Goal: Task Accomplishment & Management: Use online tool/utility

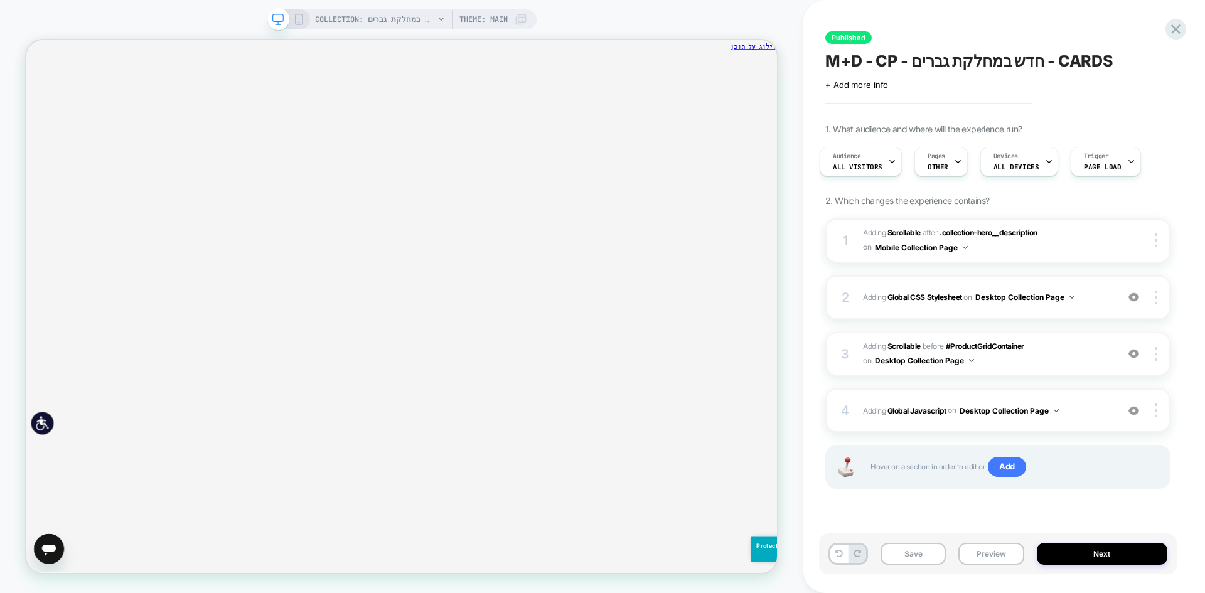
click at [1188, 35] on div "Published M+D - CP - חדש במחלקת גברים - CARDS Click to edit experience details …" at bounding box center [1004, 296] width 402 height 593
click at [1181, 28] on icon at bounding box center [1175, 29] width 17 height 17
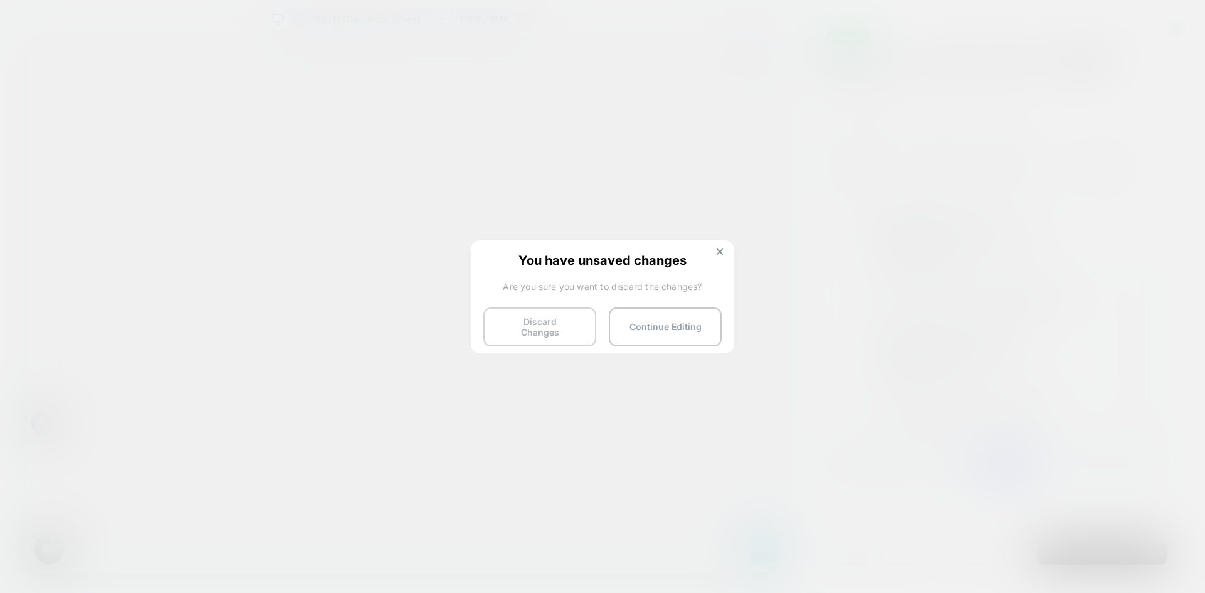
click at [542, 330] on button "Discard Changes" at bounding box center [539, 327] width 113 height 39
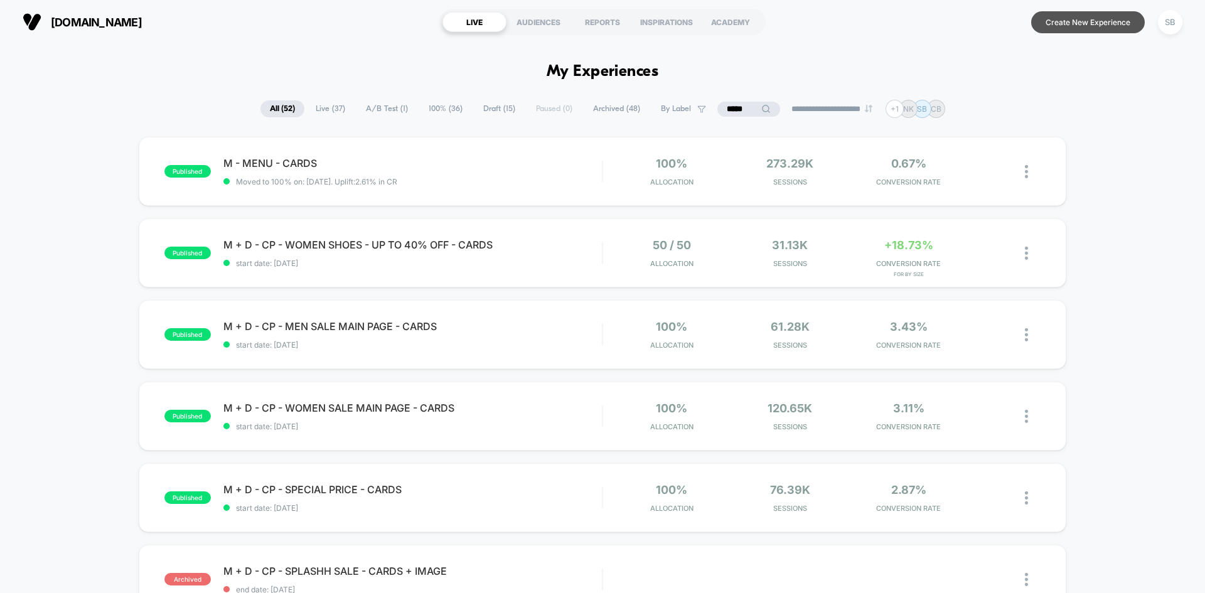
click at [1067, 21] on button "Create New Experience" at bounding box center [1088, 22] width 114 height 22
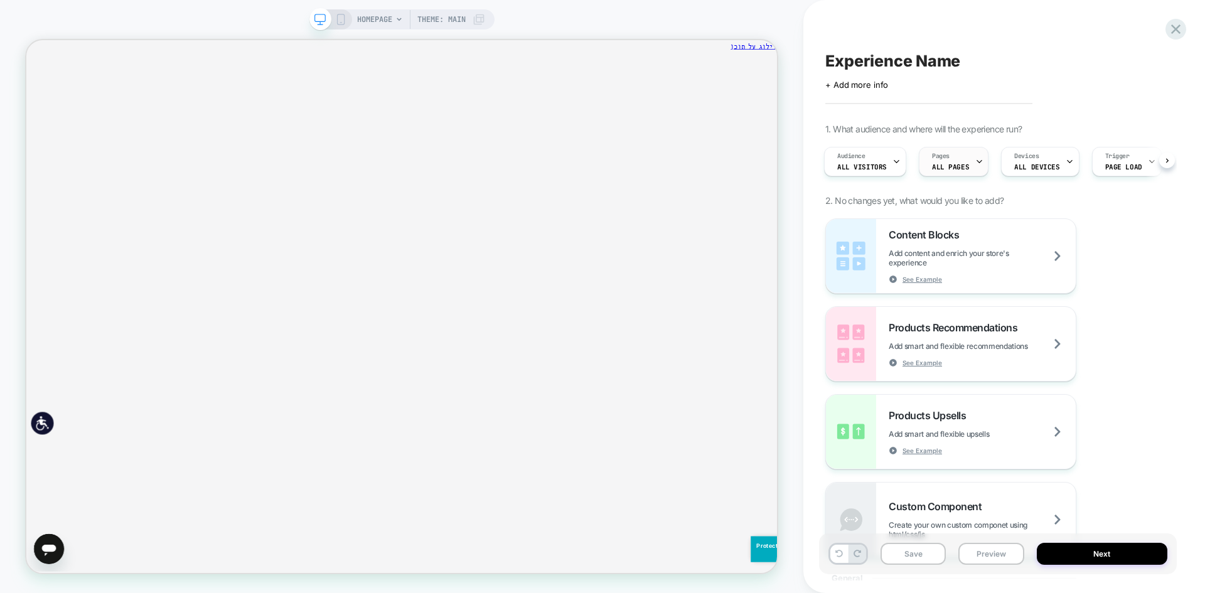
click at [968, 165] on div "Pages ALL PAGES" at bounding box center [951, 162] width 62 height 28
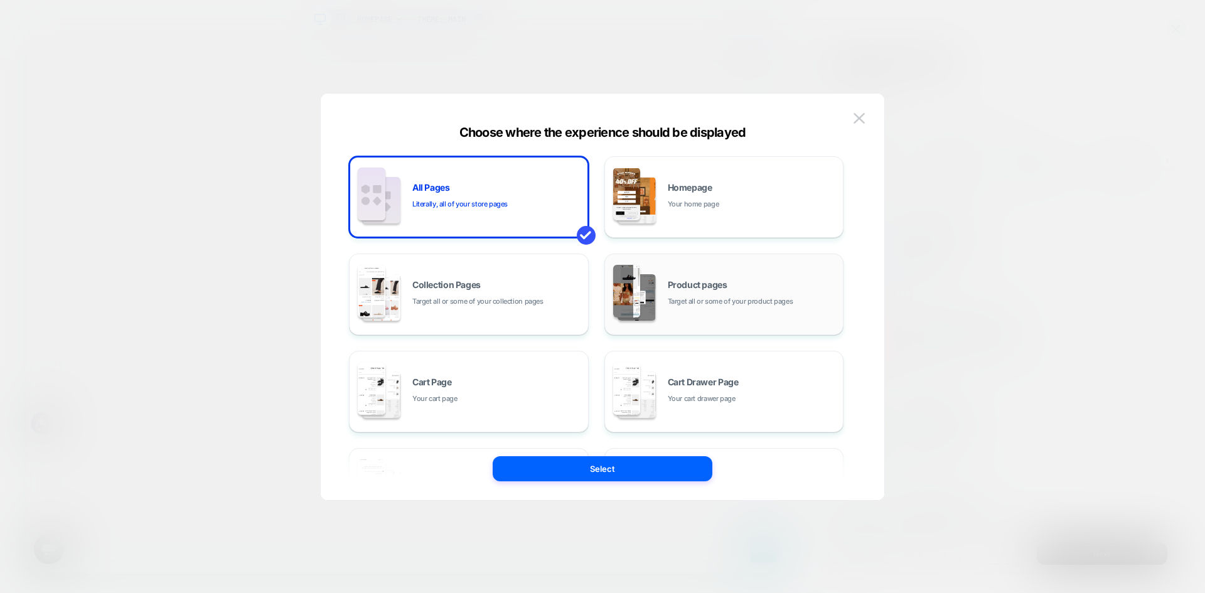
click at [777, 316] on div "Product pages Target all or some of your product pages" at bounding box center [724, 294] width 226 height 69
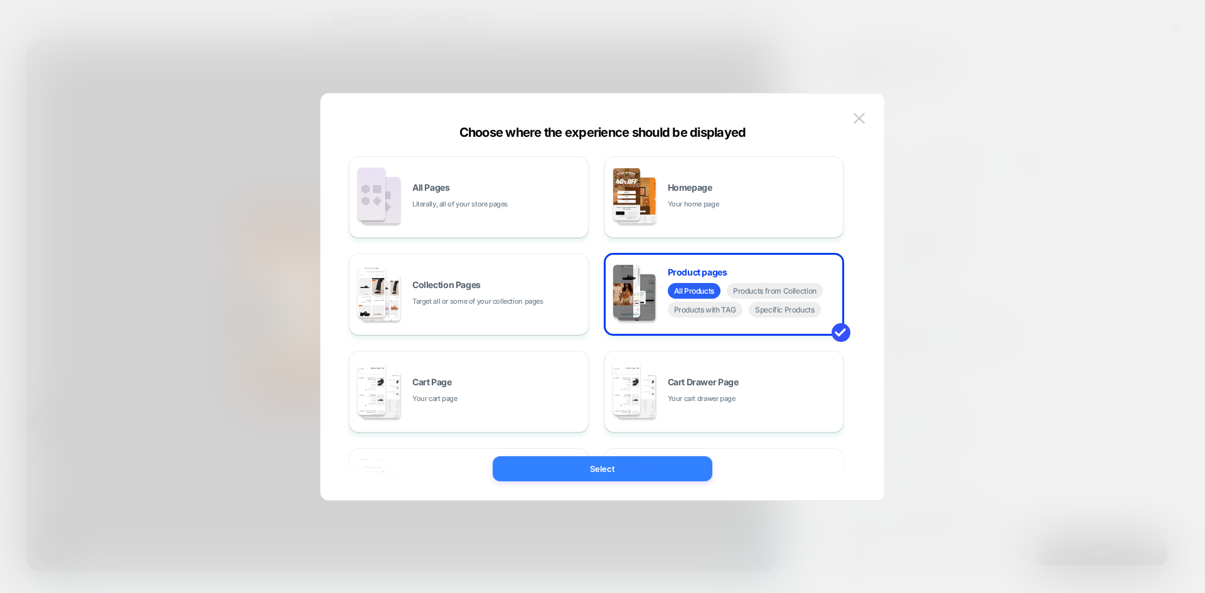
click at [623, 471] on button "Select" at bounding box center [603, 468] width 220 height 25
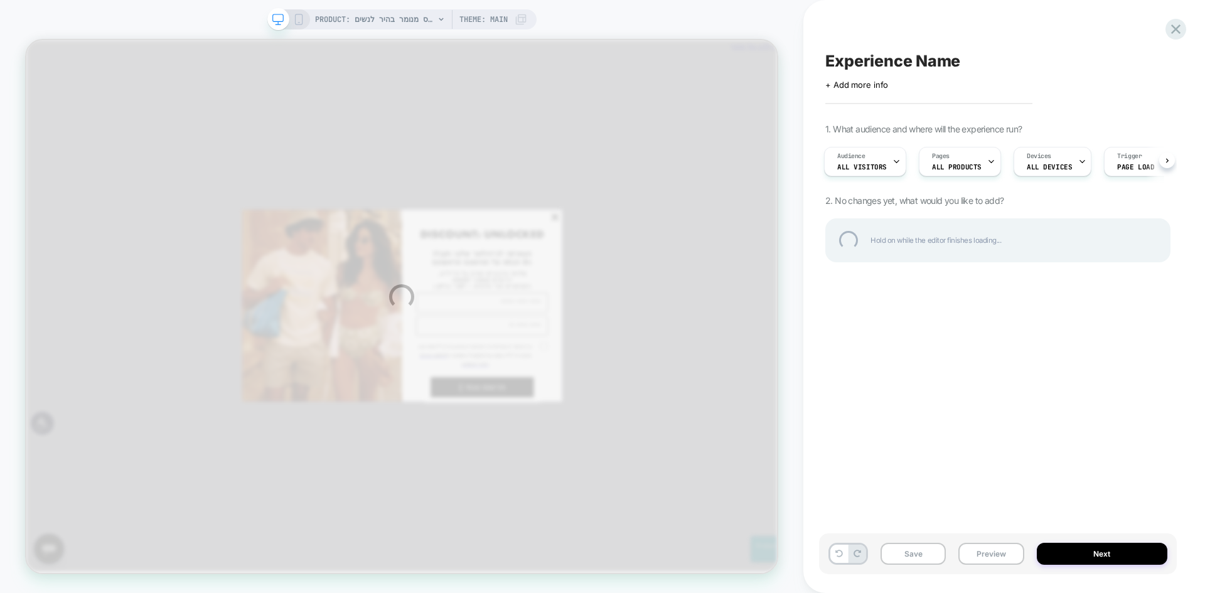
click at [957, 168] on div "PRODUCT: כפכפים בהדפס מנומר [PERSON_NAME] לנשים Partner [2018954ay003681] PRODU…" at bounding box center [602, 296] width 1205 height 593
click at [965, 163] on div "PRODUCT: כפכפים בהדפס מנומר [PERSON_NAME] לנשים Partner [2018954ay003681] PRODU…" at bounding box center [602, 296] width 1205 height 593
click at [965, 161] on div "PRODUCT: כפכפים בהדפס מנומר [PERSON_NAME] לנשים Partner [2018954ay003681] PRODU…" at bounding box center [602, 296] width 1205 height 593
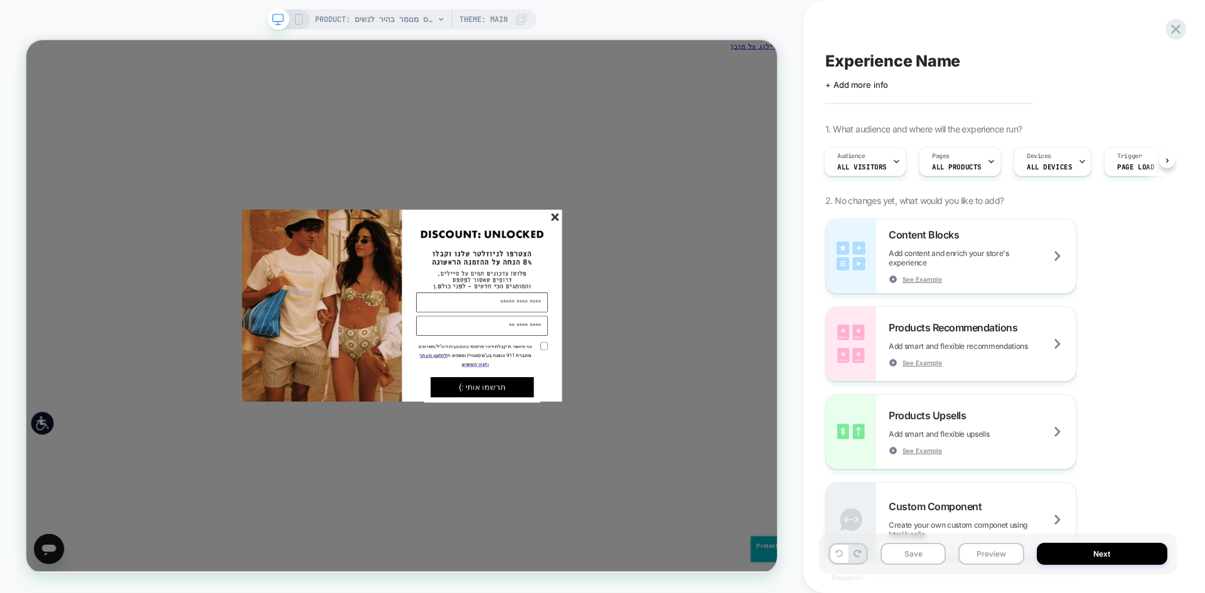
scroll to position [0, 2]
click at [965, 161] on div "Pages ALL PRODUCTS" at bounding box center [956, 162] width 75 height 28
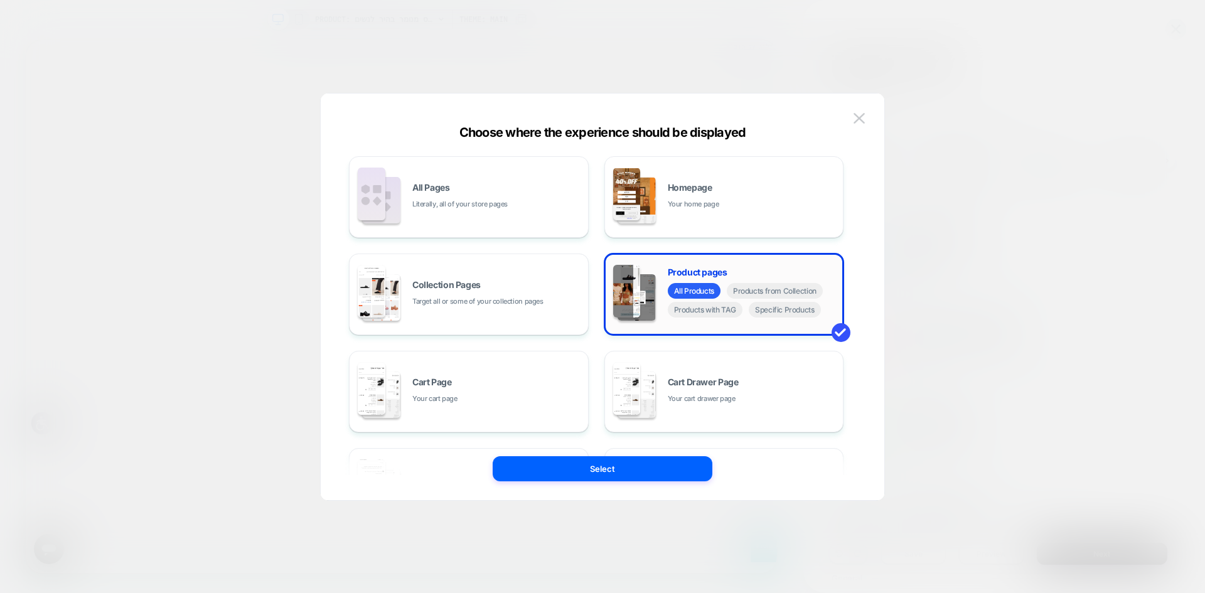
scroll to position [0, 0]
click at [791, 313] on span "Specific Products" at bounding box center [785, 310] width 72 height 16
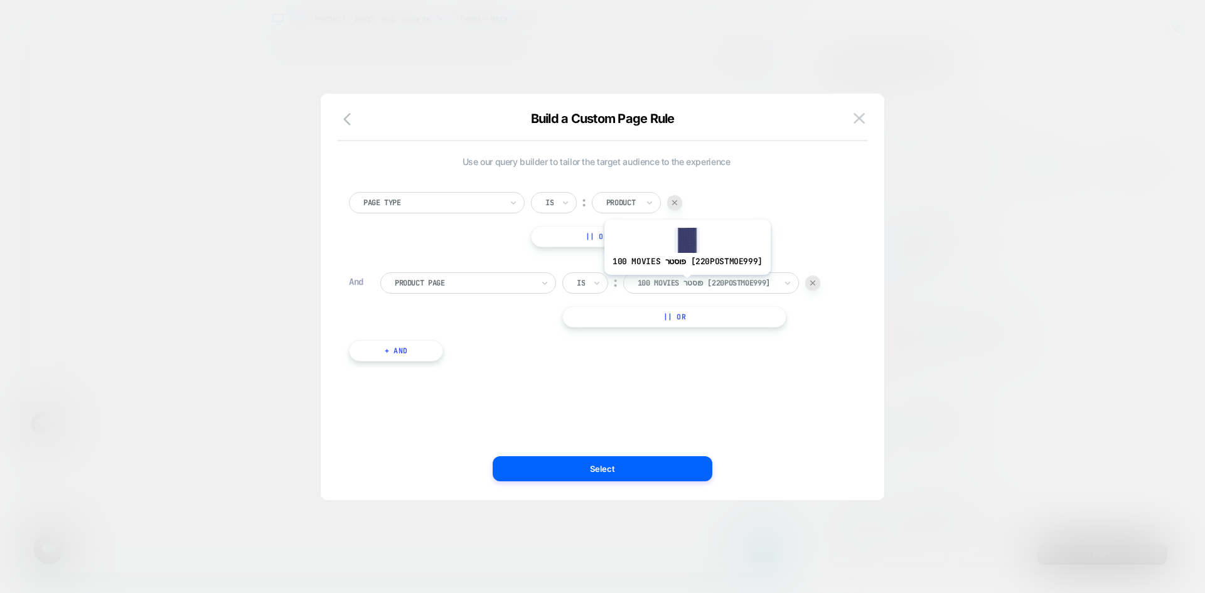
click at [684, 284] on div at bounding box center [707, 282] width 138 height 11
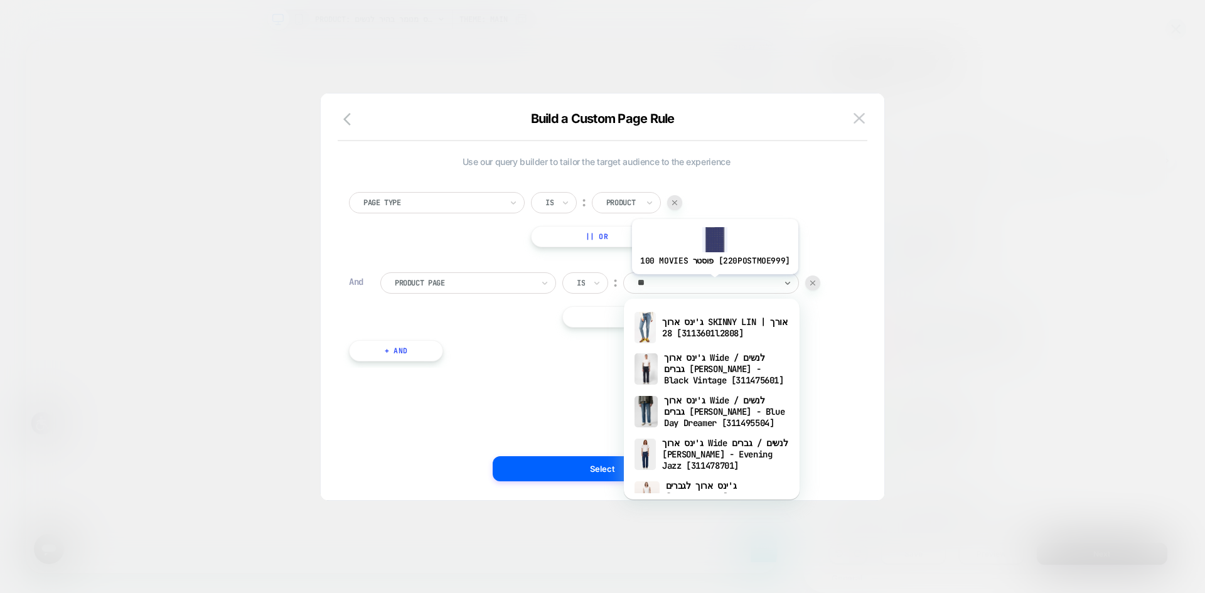
type input "*"
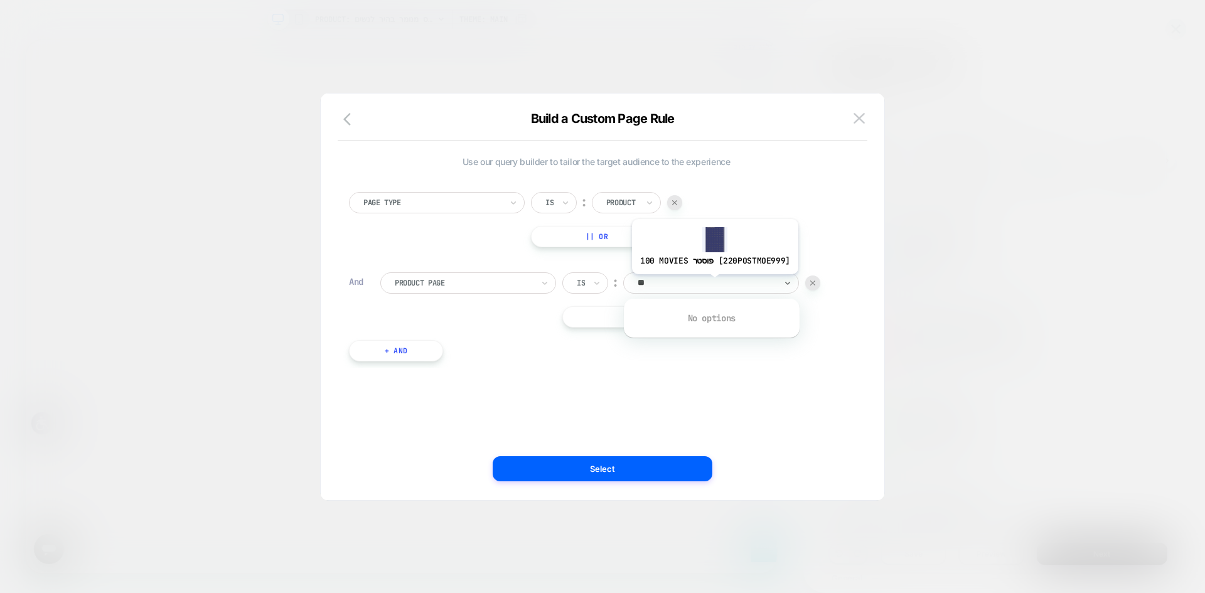
type input "*"
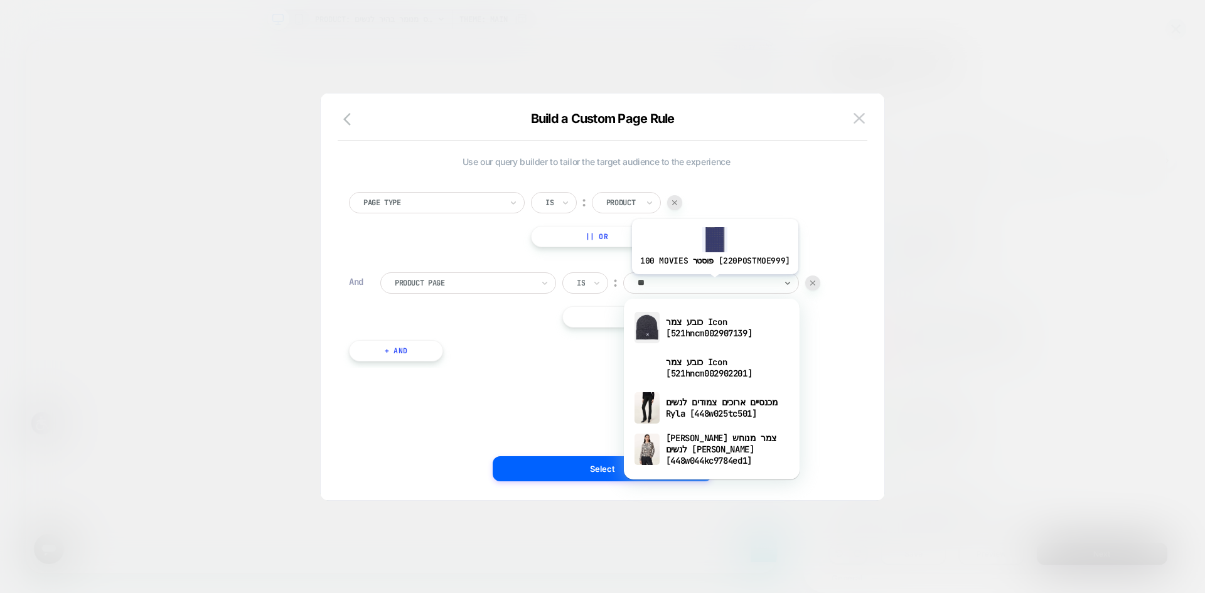
type input "*"
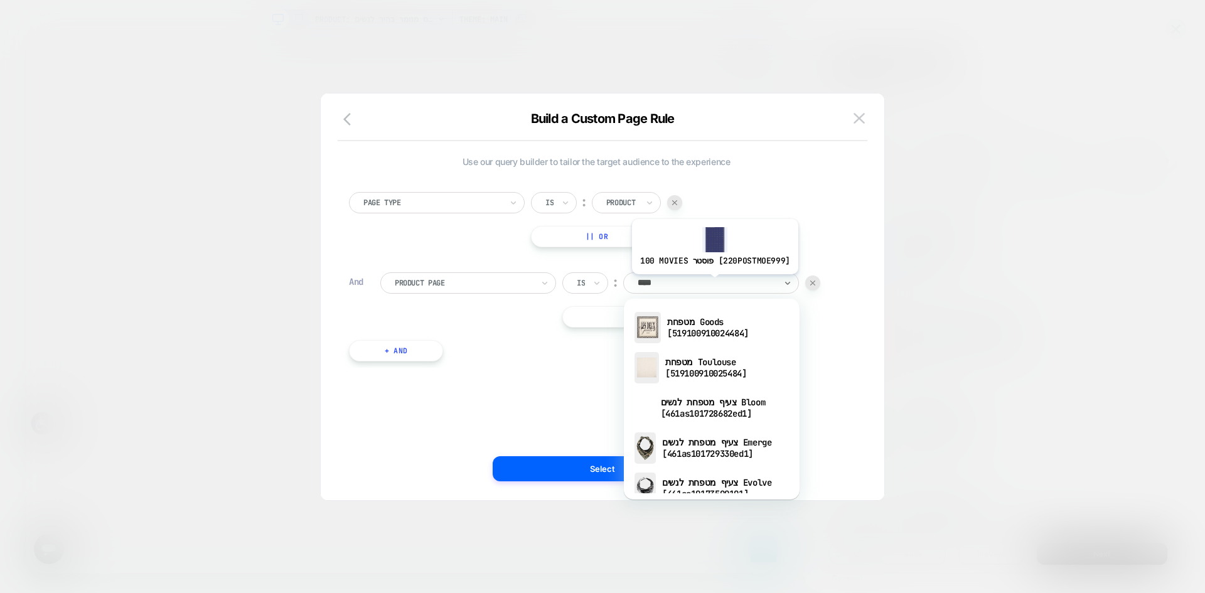
type input "*****"
click at [888, 219] on div at bounding box center [602, 296] width 1205 height 593
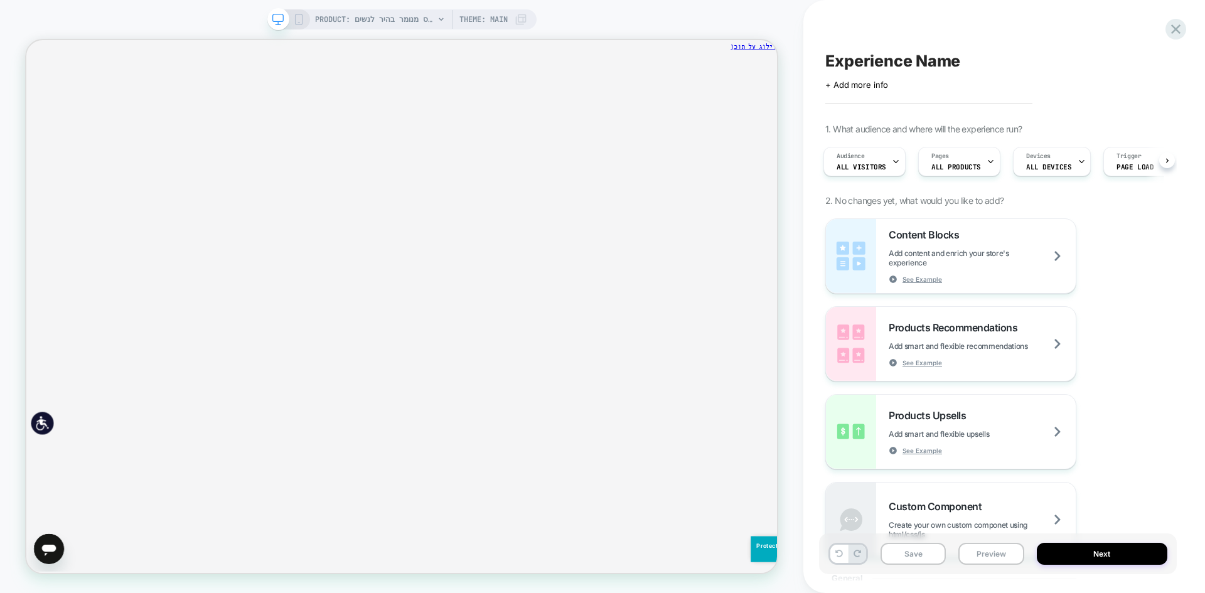
click at [856, 119] on div "Experience Name Click to edit experience details + Add more info 1. What audien…" at bounding box center [998, 297] width 358 height 568
click at [1179, 31] on icon at bounding box center [1175, 29] width 17 height 17
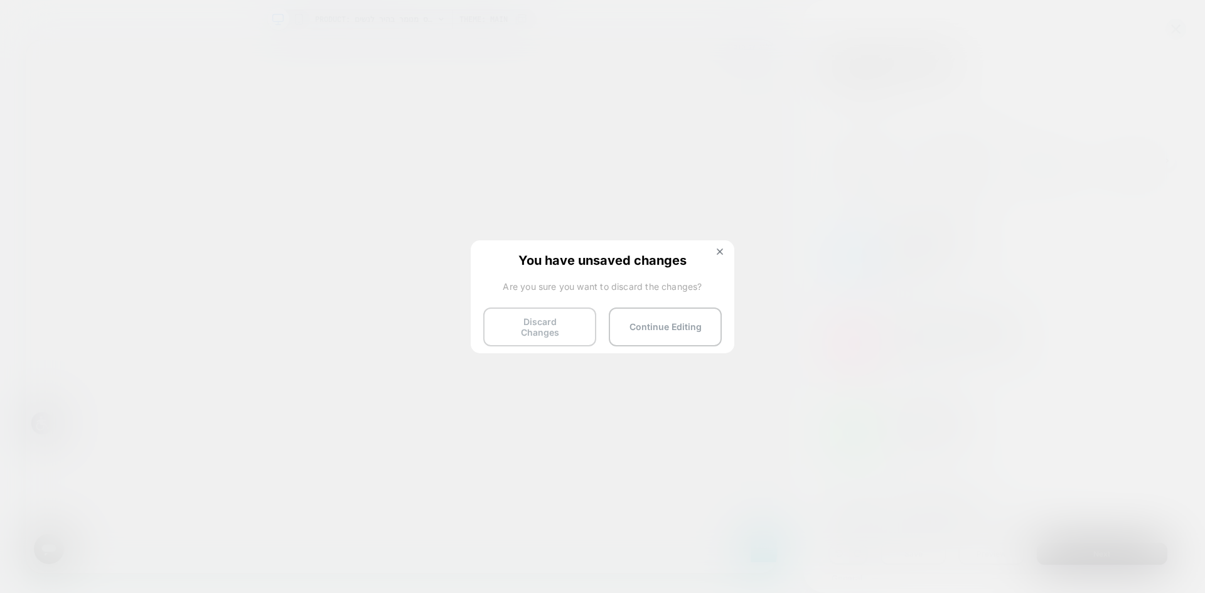
click at [551, 331] on button "Discard Changes" at bounding box center [539, 327] width 113 height 39
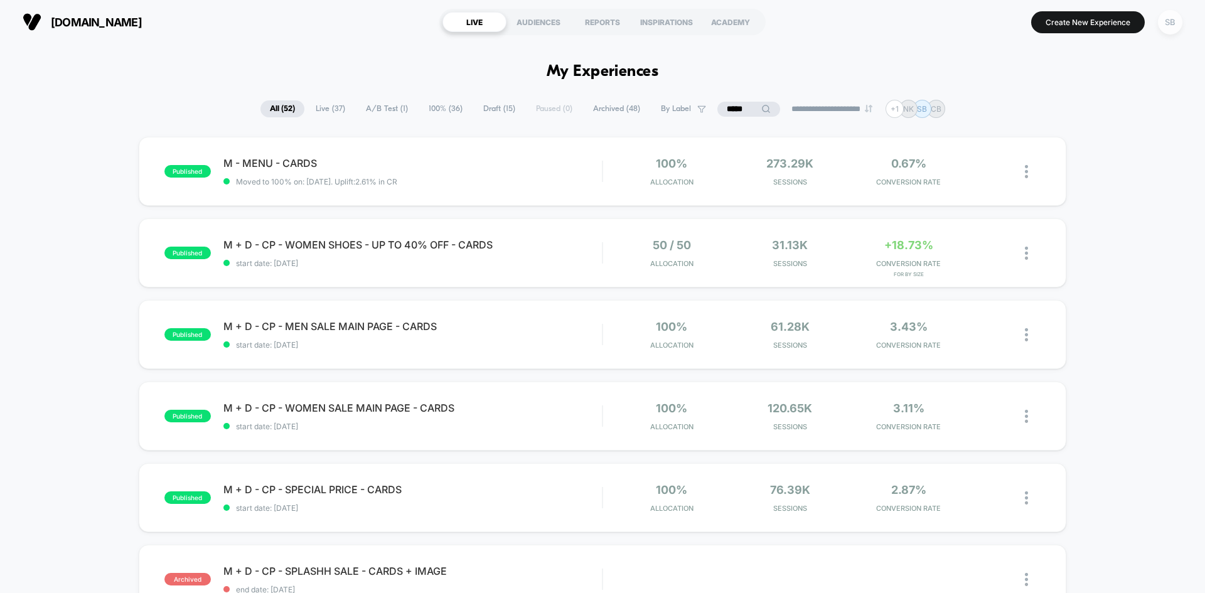
click at [1170, 18] on div "SB" at bounding box center [1170, 22] width 24 height 24
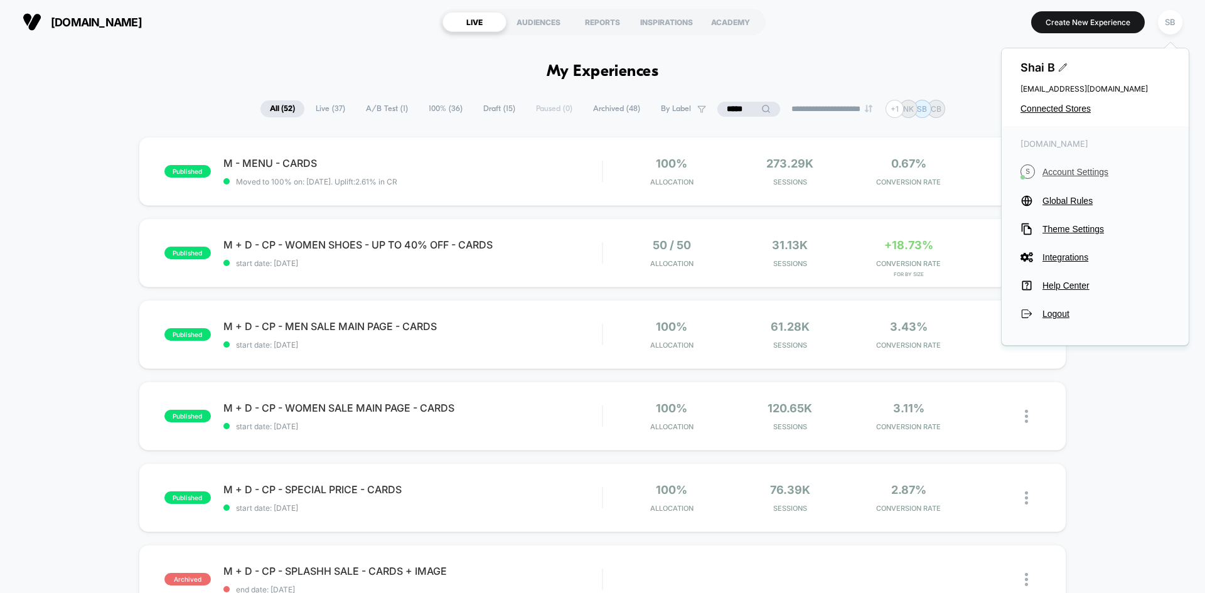
click at [1063, 174] on span "Account Settings" at bounding box center [1106, 172] width 127 height 10
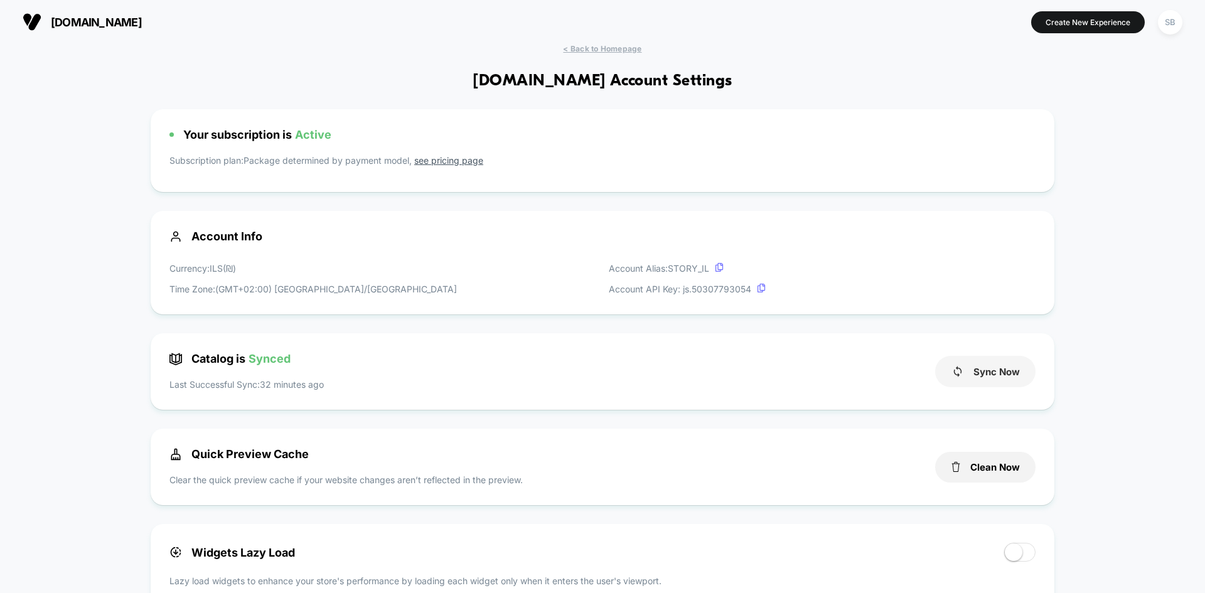
click at [978, 376] on button "Sync Now" at bounding box center [985, 371] width 100 height 31
click at [1076, 31] on button "Create New Experience" at bounding box center [1088, 22] width 114 height 22
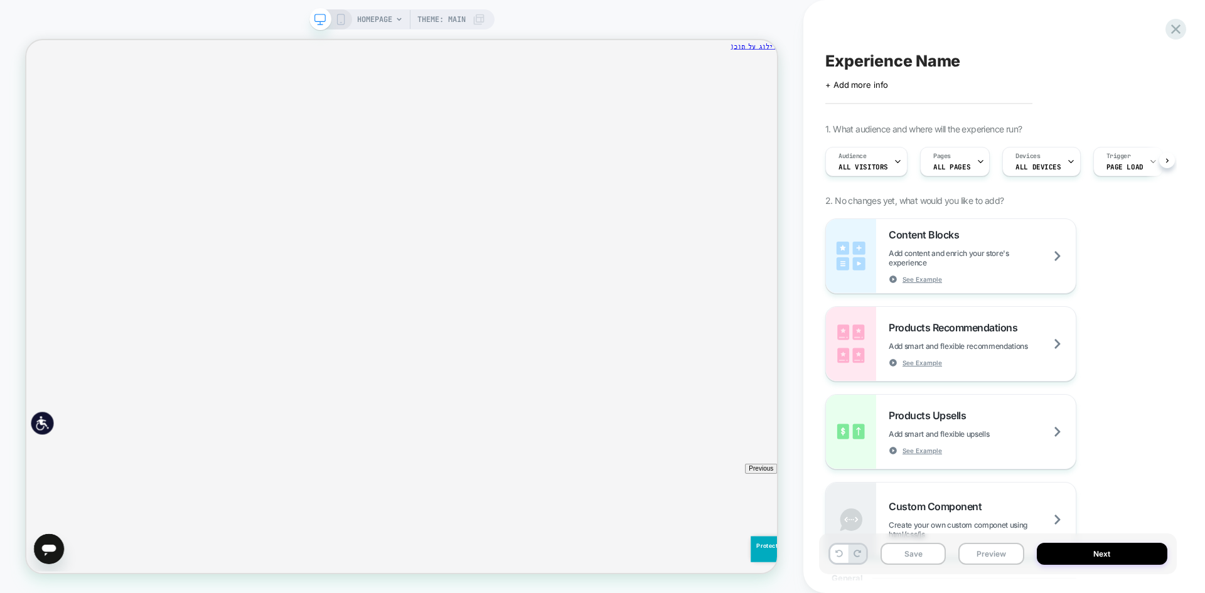
scroll to position [0, 1]
click at [870, 171] on span "All Visitors" at bounding box center [863, 167] width 50 height 9
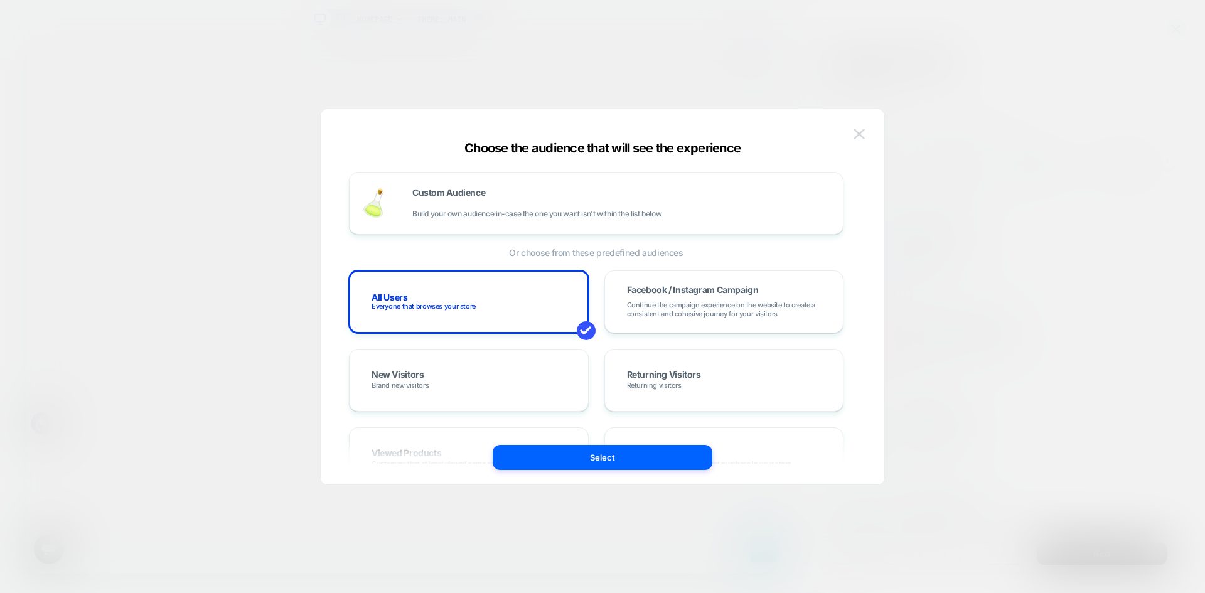
click at [866, 133] on button at bounding box center [859, 134] width 19 height 19
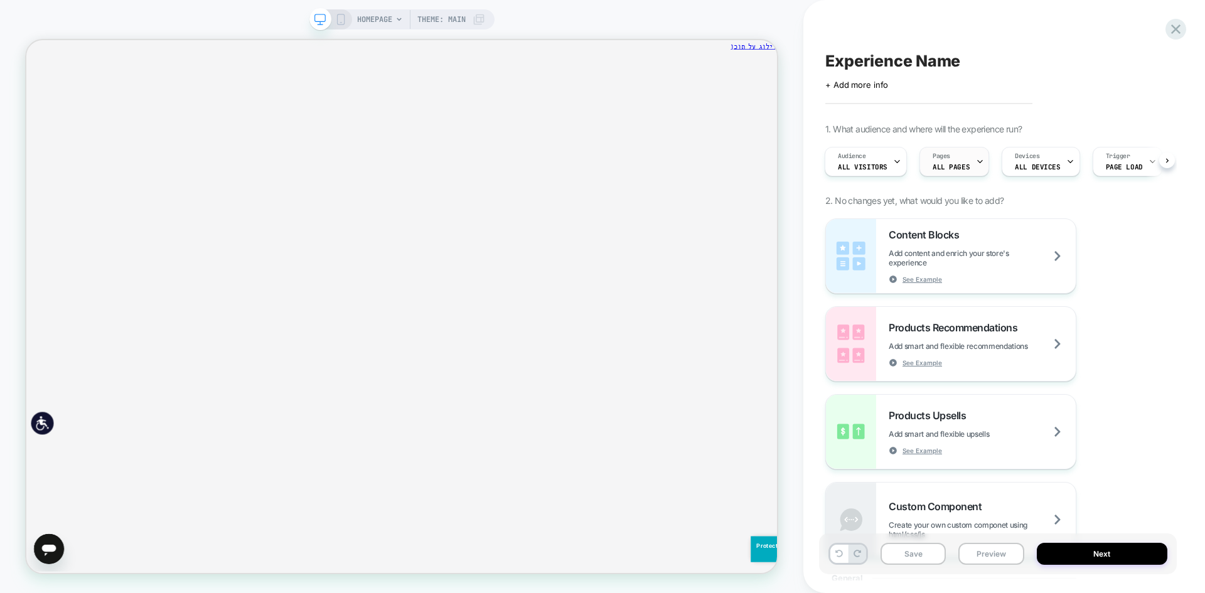
click at [963, 163] on span "ALL PAGES" at bounding box center [951, 167] width 37 height 9
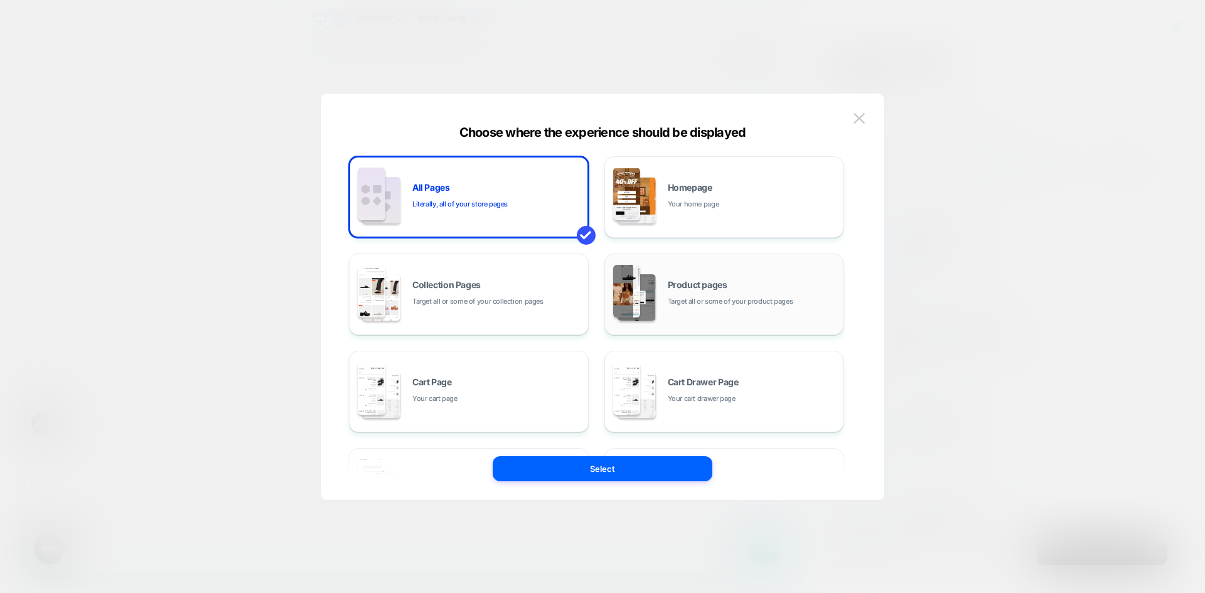
click at [748, 294] on div "Product pages Target all or some of your product pages" at bounding box center [752, 294] width 169 height 27
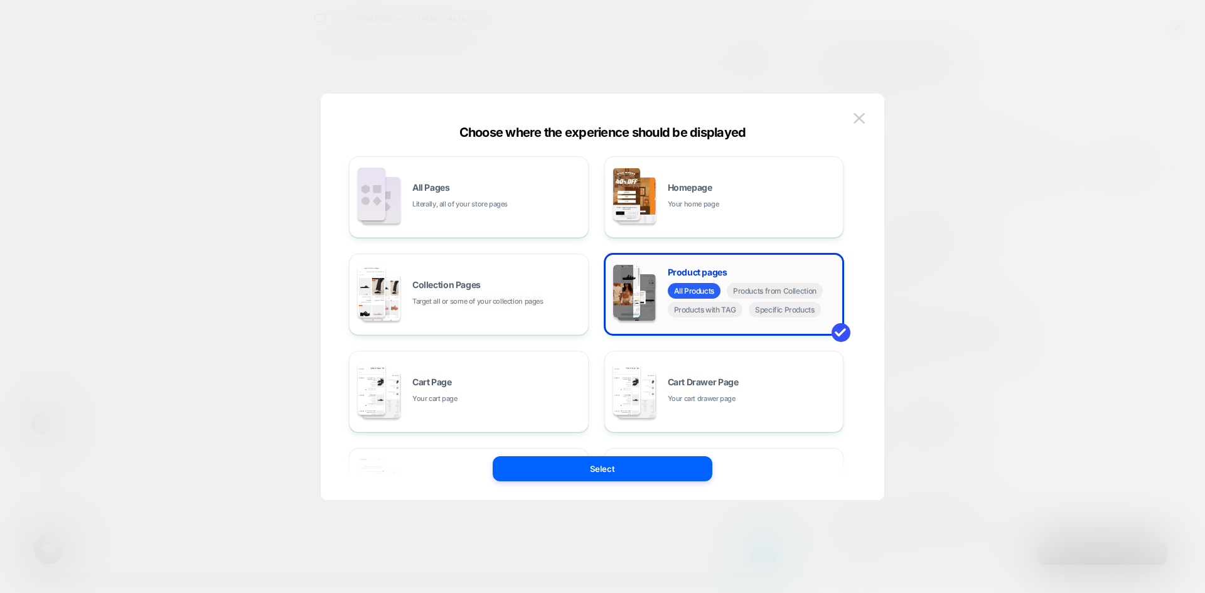
click at [807, 319] on div "All Products Products from Collection Products with TAG Specific Products" at bounding box center [752, 302] width 169 height 38
click at [808, 314] on span "Specific Products" at bounding box center [785, 310] width 72 height 16
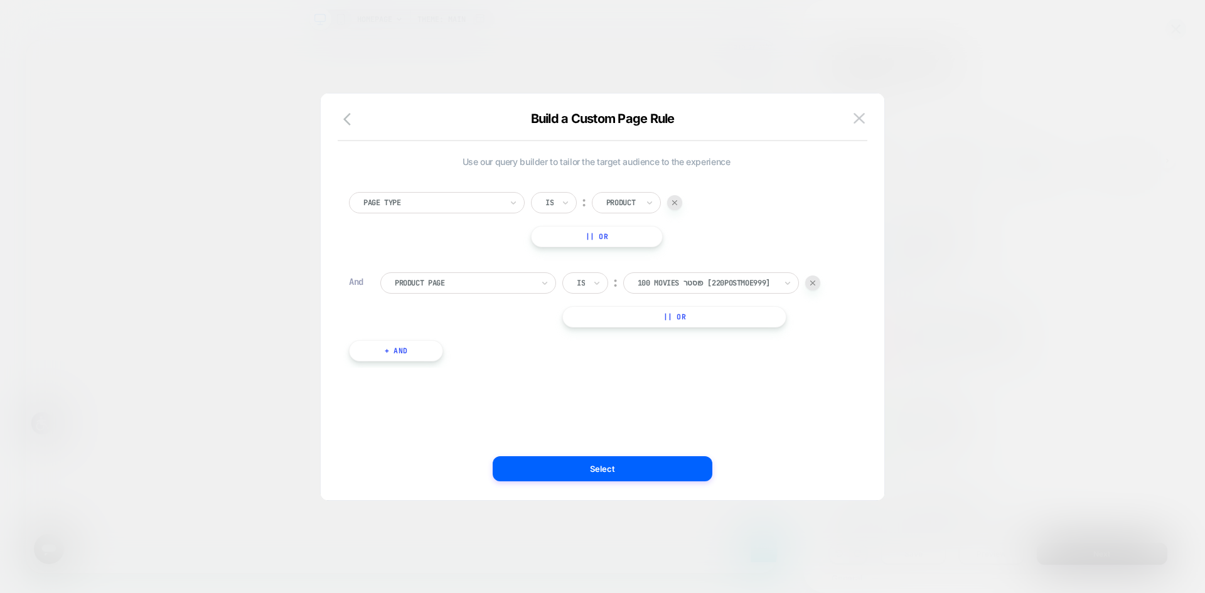
drag, startPoint x: 714, startPoint y: 271, endPoint x: 711, endPoint y: 280, distance: 9.1
click at [714, 272] on div "Page Type Is ︰ Product || Or And Product Page Is ︰ 100 Movies פוסטר [220postmoe…" at bounding box center [596, 270] width 507 height 195
click at [711, 280] on div at bounding box center [707, 282] width 138 height 11
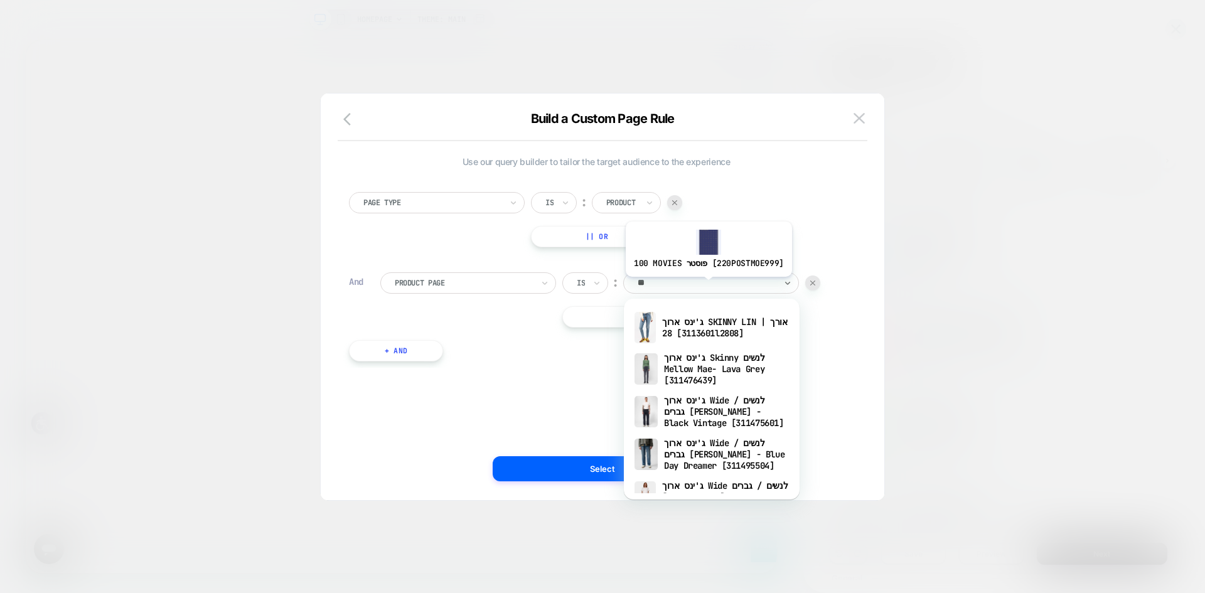
type input "*"
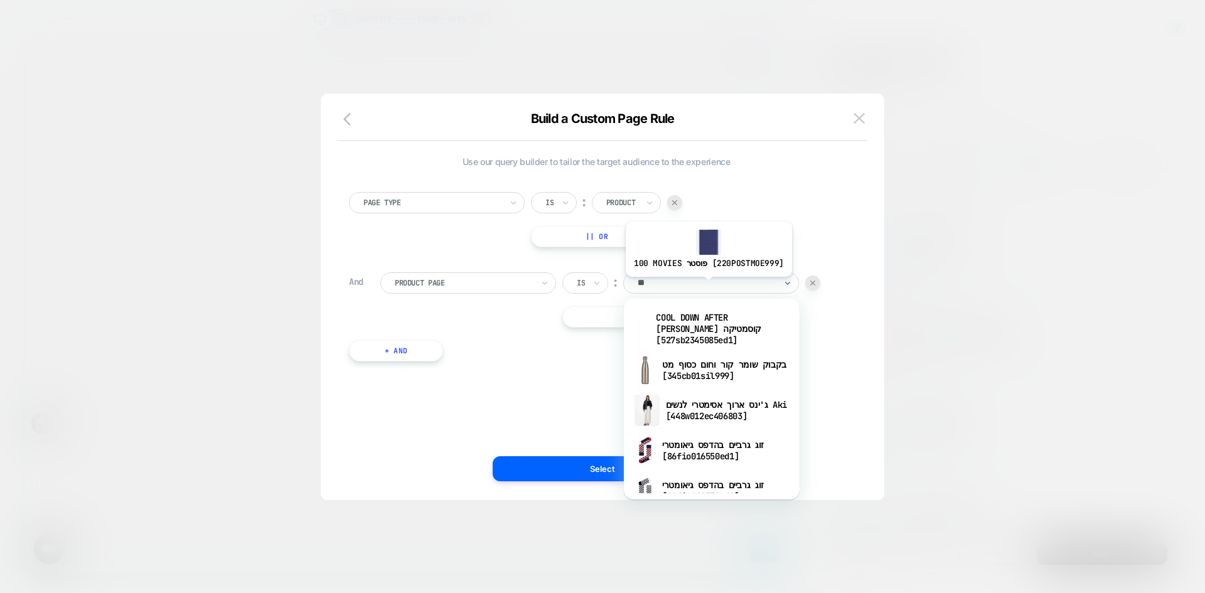
type input "***"
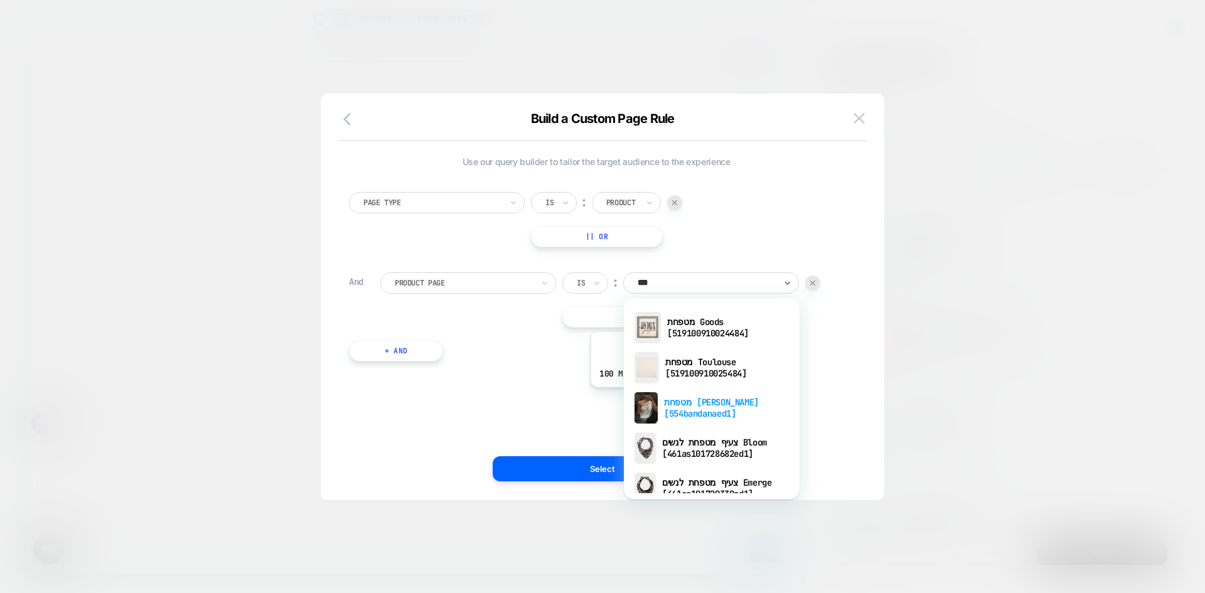
click at [671, 397] on div "מטפחת [PERSON_NAME] [554bandanaed1]" at bounding box center [711, 408] width 163 height 40
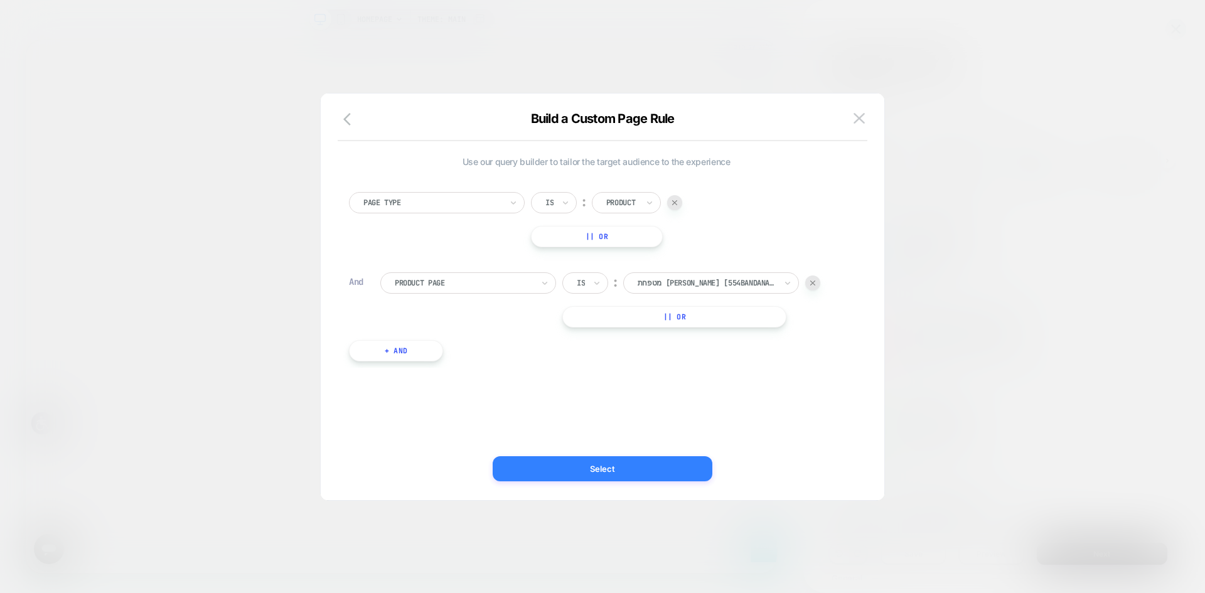
click at [544, 471] on button "Select" at bounding box center [603, 468] width 220 height 25
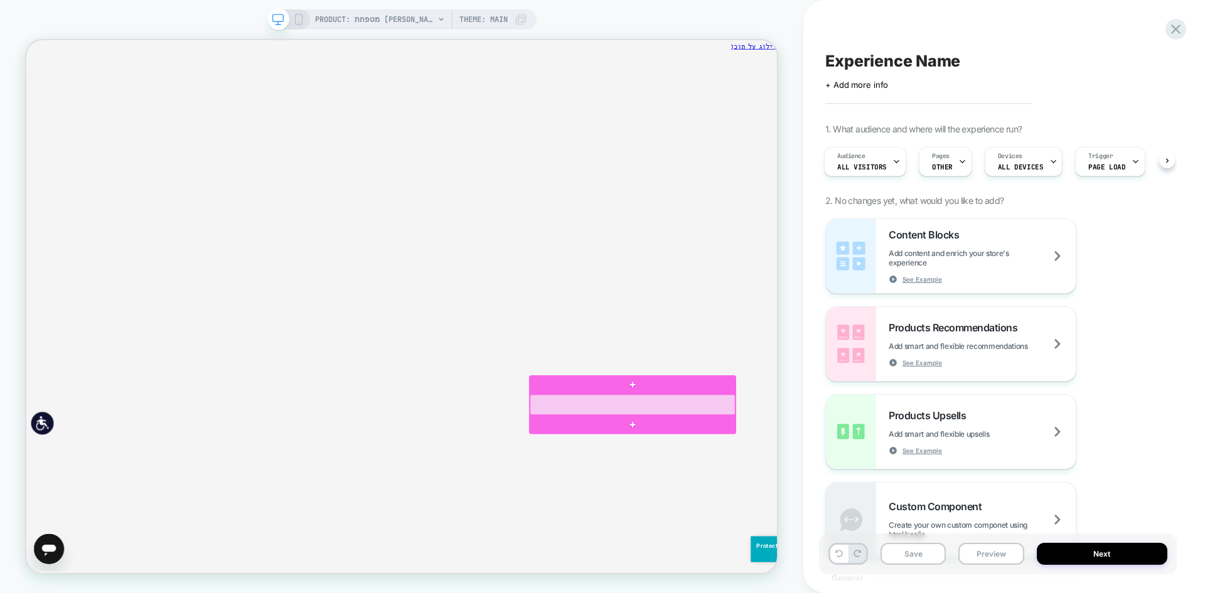
scroll to position [0, 0]
click at [808, 525] on div at bounding box center [835, 526] width 274 height 27
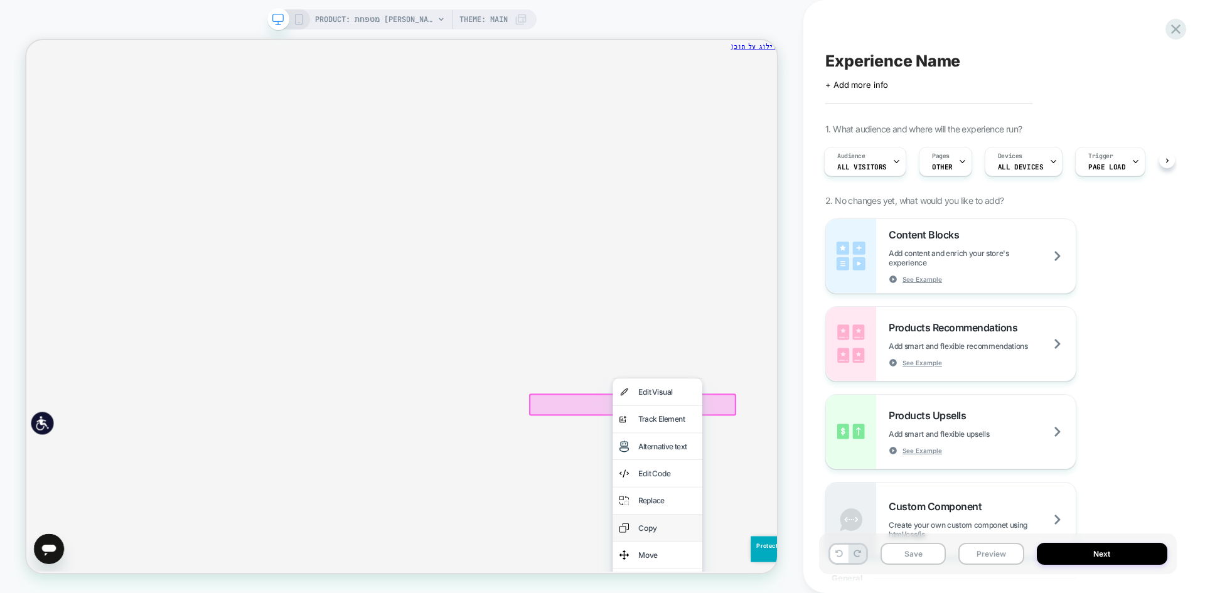
scroll to position [63, 0]
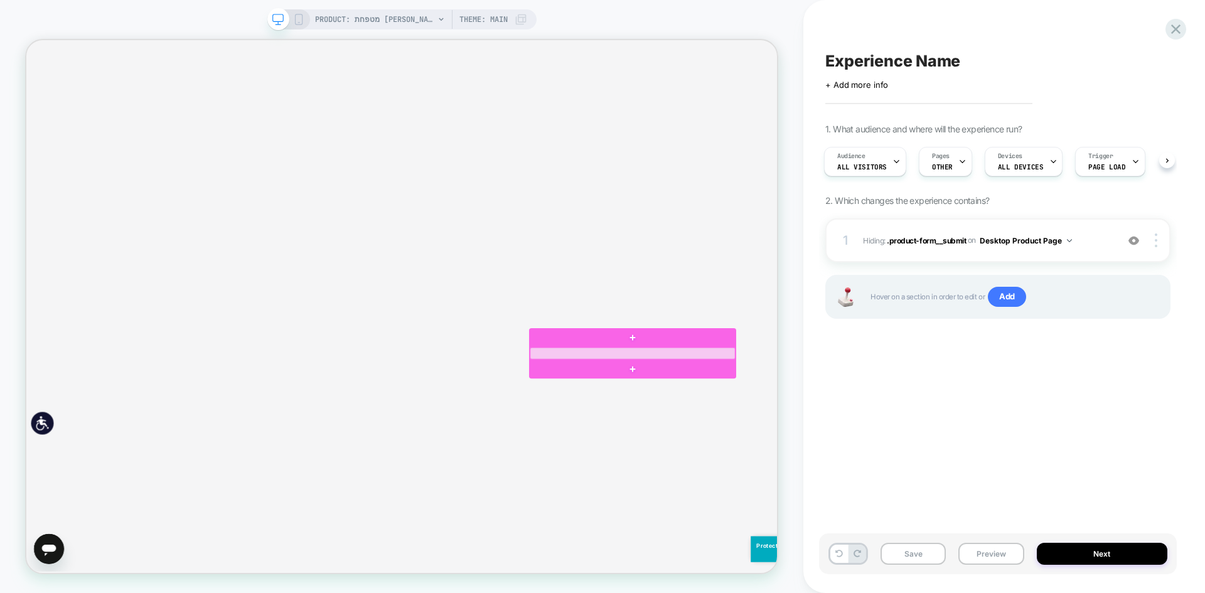
click at [894, 458] on div at bounding box center [835, 458] width 274 height 16
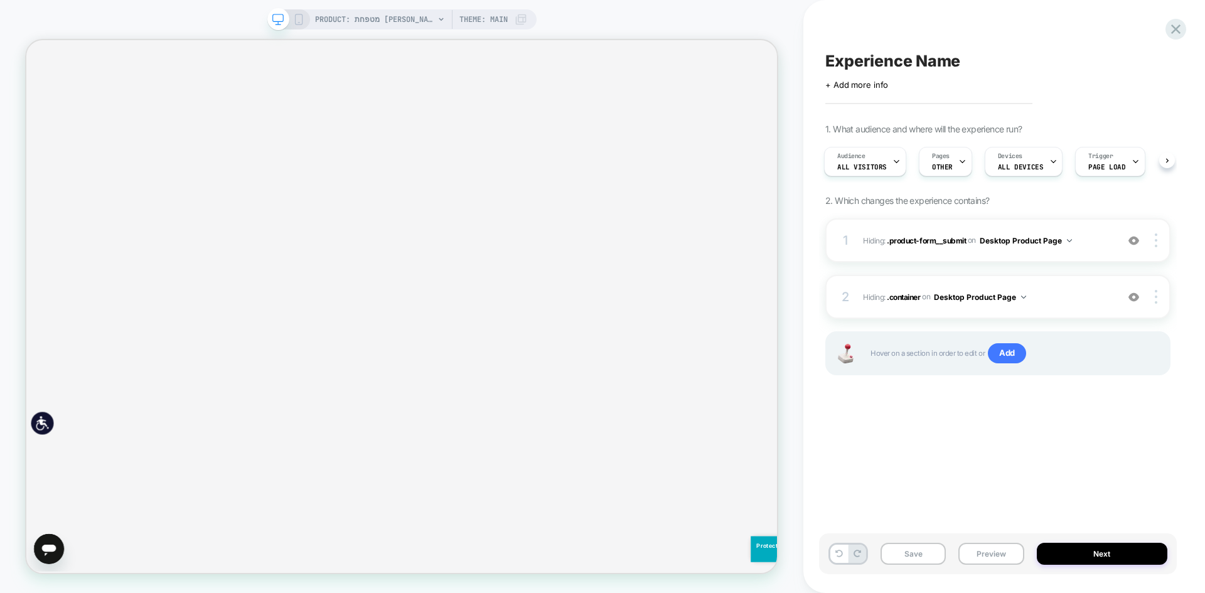
click at [302, 19] on icon at bounding box center [298, 19] width 11 height 11
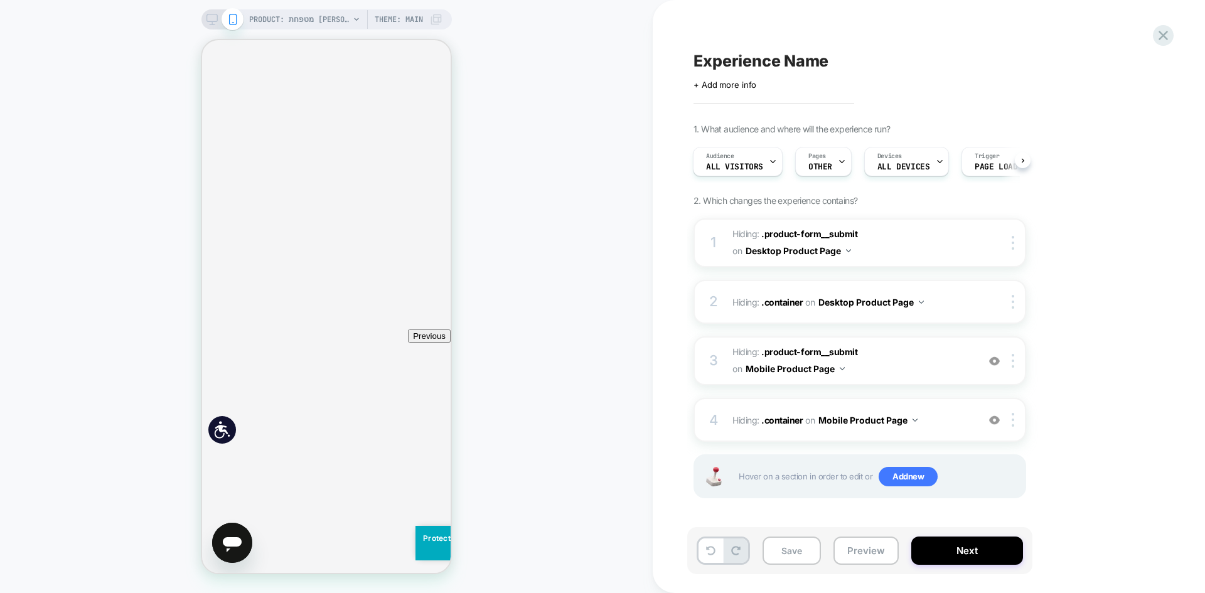
click at [947, 546] on button "Next" at bounding box center [967, 551] width 112 height 28
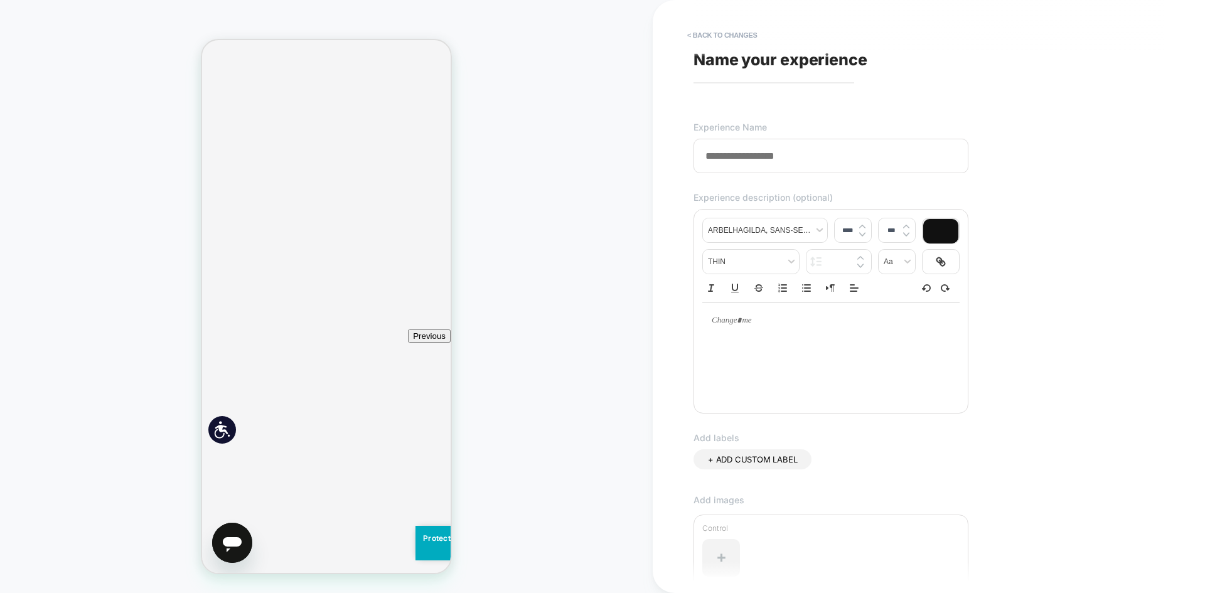
click at [763, 166] on input at bounding box center [831, 156] width 275 height 35
type input "*"
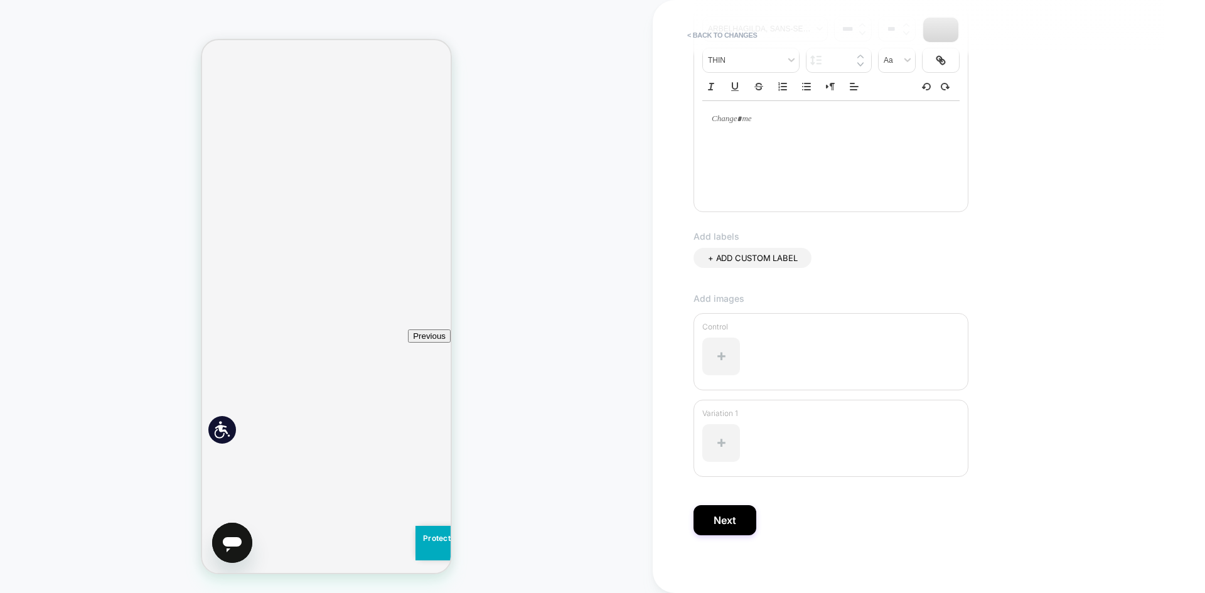
scroll to position [208, 0]
type input "**********"
click at [716, 518] on button "Next" at bounding box center [725, 515] width 63 height 30
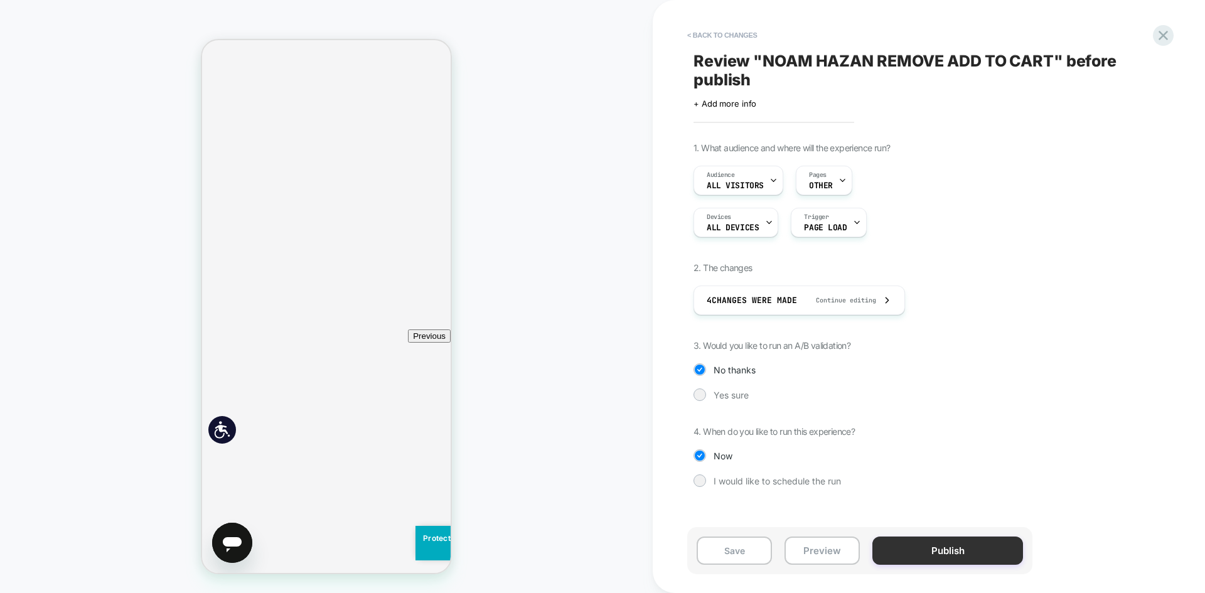
click at [941, 545] on button "Publish" at bounding box center [947, 551] width 151 height 28
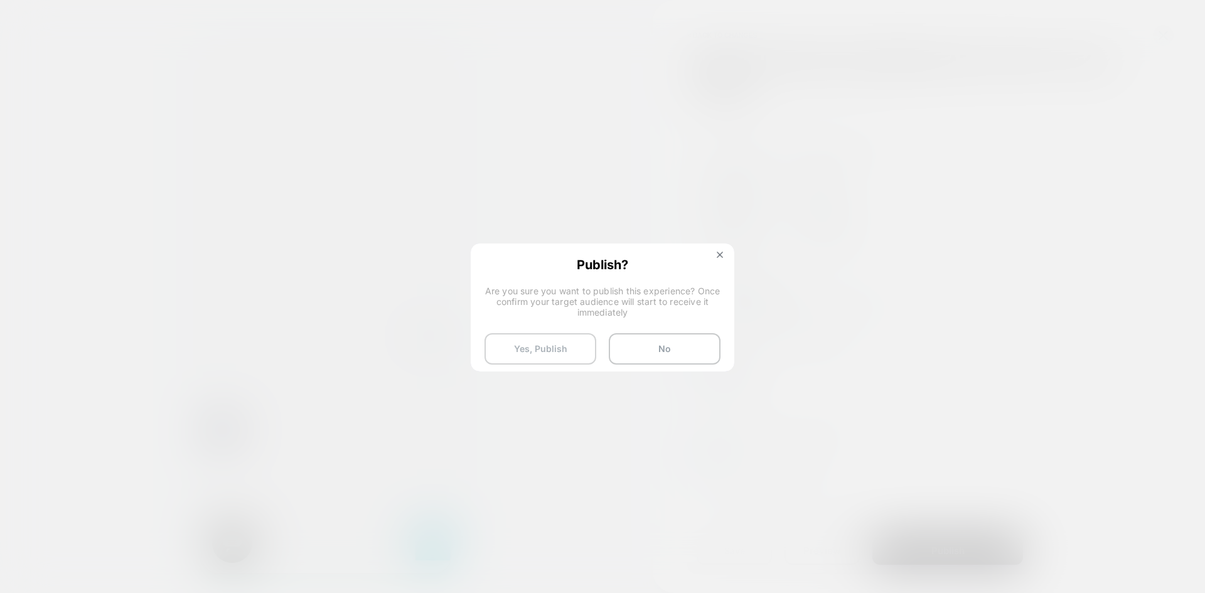
click at [525, 348] on button "Yes, Publish" at bounding box center [541, 348] width 112 height 31
